Goal: Check status

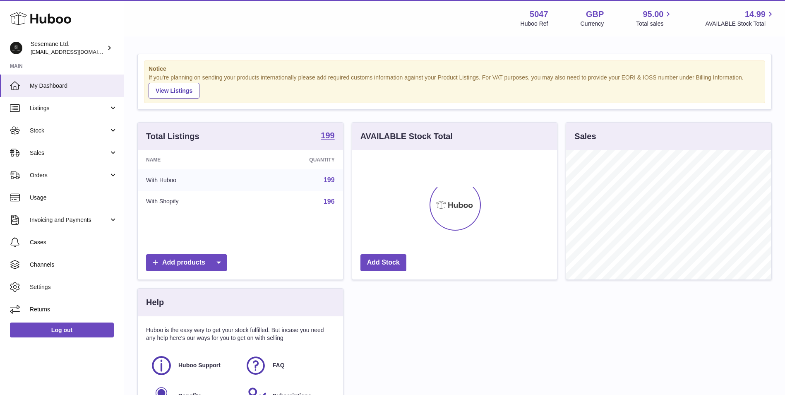
scroll to position [129, 205]
click at [75, 156] on span "Sales" at bounding box center [69, 153] width 79 height 8
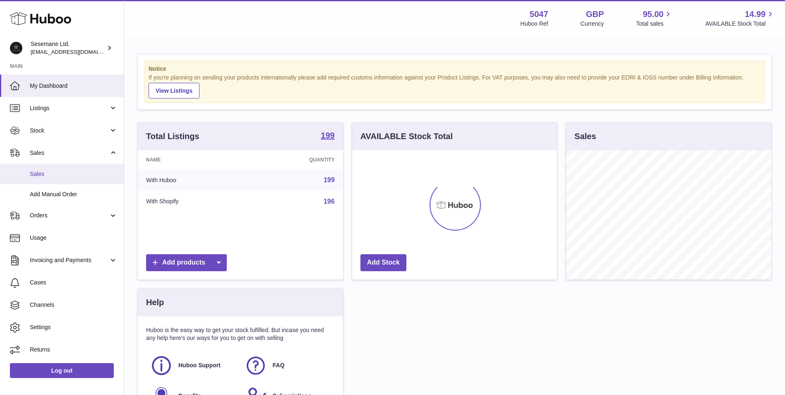
click at [72, 175] on span "Sales" at bounding box center [74, 174] width 88 height 8
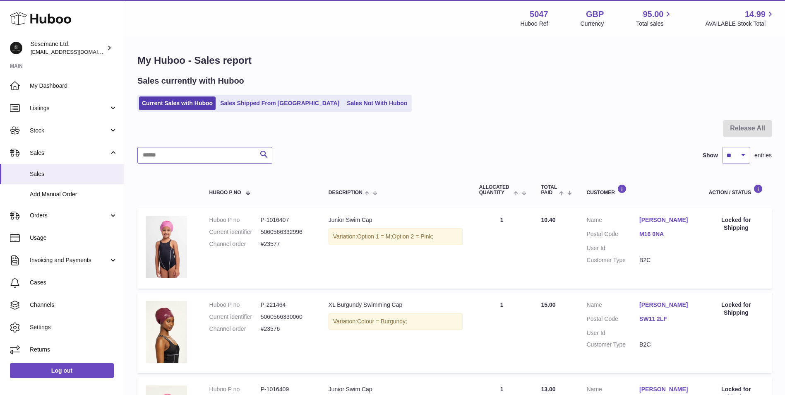
click at [207, 154] on input "text" at bounding box center [204, 155] width 135 height 17
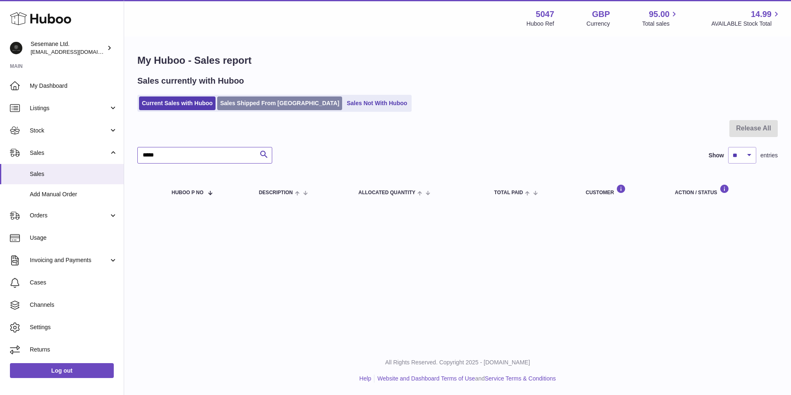
type input "*****"
click at [202, 159] on input "*****" at bounding box center [204, 155] width 135 height 17
click at [202, 158] on input "*****" at bounding box center [204, 155] width 135 height 17
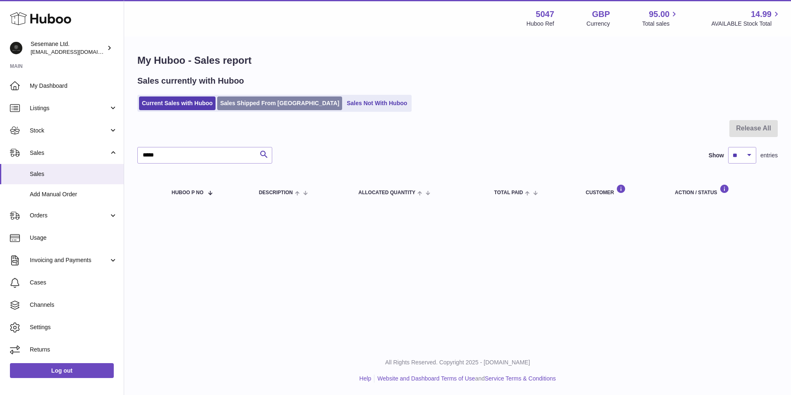
click at [255, 104] on link "Sales Shipped From [GEOGRAPHIC_DATA]" at bounding box center [279, 103] width 125 height 14
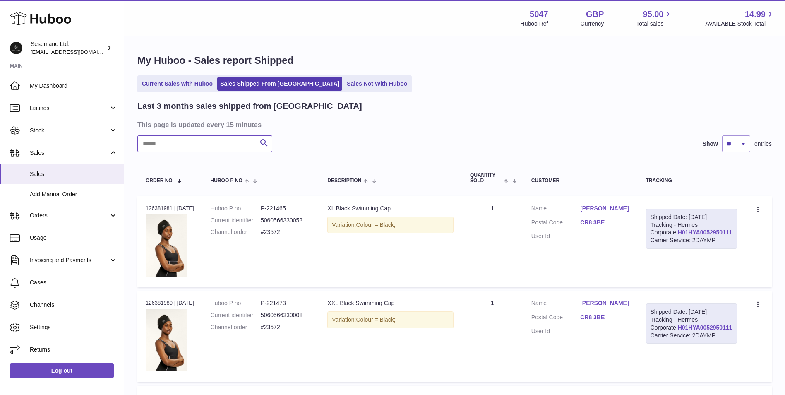
click at [184, 146] on input "text" at bounding box center [204, 143] width 135 height 17
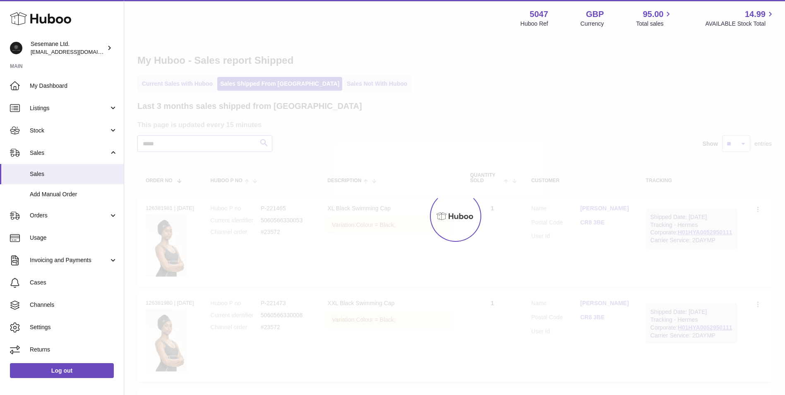
type input "*****"
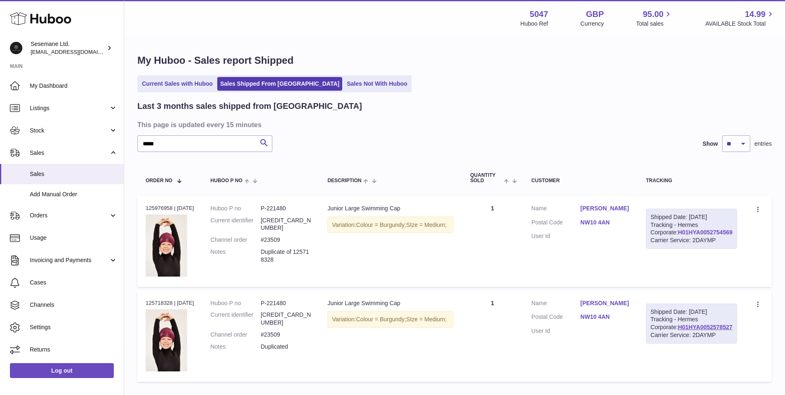
click at [721, 236] on link "H01HYA0052754569" at bounding box center [705, 232] width 55 height 7
click at [624, 221] on link "NW10 4AN" at bounding box center [605, 223] width 49 height 8
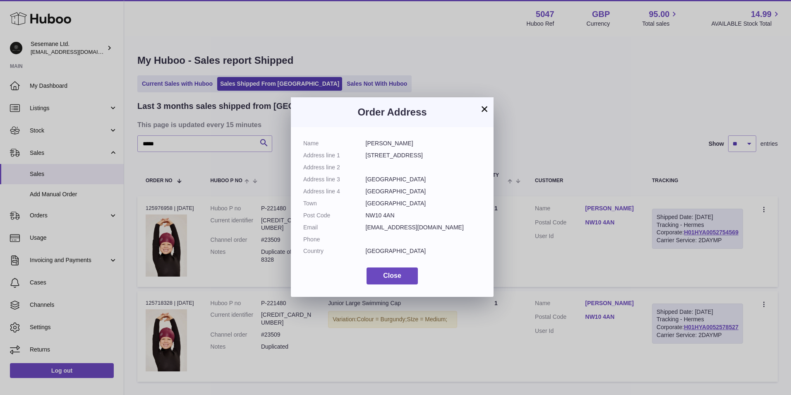
drag, startPoint x: 400, startPoint y: 214, endPoint x: 360, endPoint y: 214, distance: 40.6
click at [360, 214] on dl "Name [PERSON_NAME] Address line [STREET_ADDRESS] Address line 2 Address line 3 …" at bounding box center [392, 199] width 178 height 120
drag, startPoint x: 360, startPoint y: 214, endPoint x: 368, endPoint y: 216, distance: 8.0
copy dl "NW10 4AN"
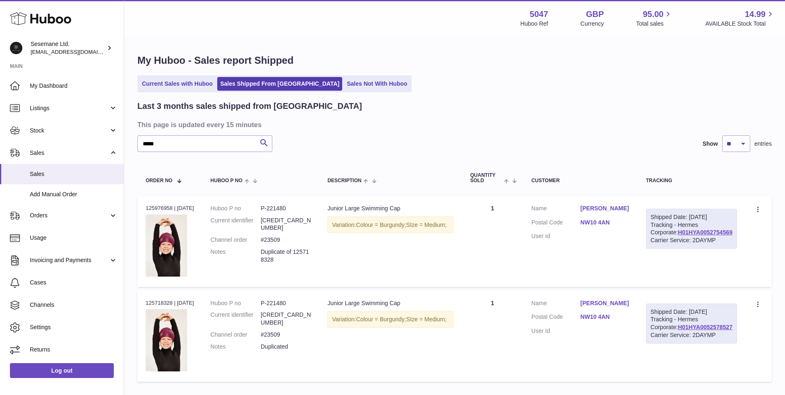
click at [169, 204] on div at bounding box center [392, 197] width 785 height 395
click at [160, 302] on div "Order no 125718328 | [DATE]" at bounding box center [170, 302] width 48 height 7
copy div "125718328"
click at [161, 206] on div "Order no 125976958 | [DATE]" at bounding box center [170, 207] width 48 height 7
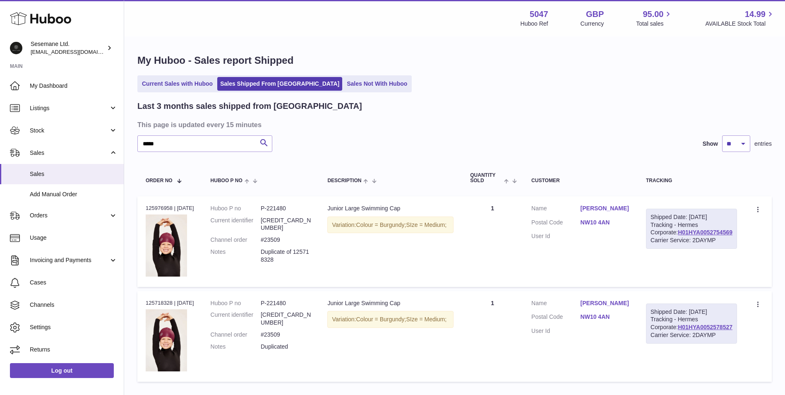
click at [161, 206] on div "Order no 125976958 | [DATE]" at bounding box center [170, 207] width 48 height 7
copy div "125976958"
click at [164, 207] on div "Order no 125976958 | [DATE]" at bounding box center [170, 207] width 48 height 7
